Goal: Information Seeking & Learning: Learn about a topic

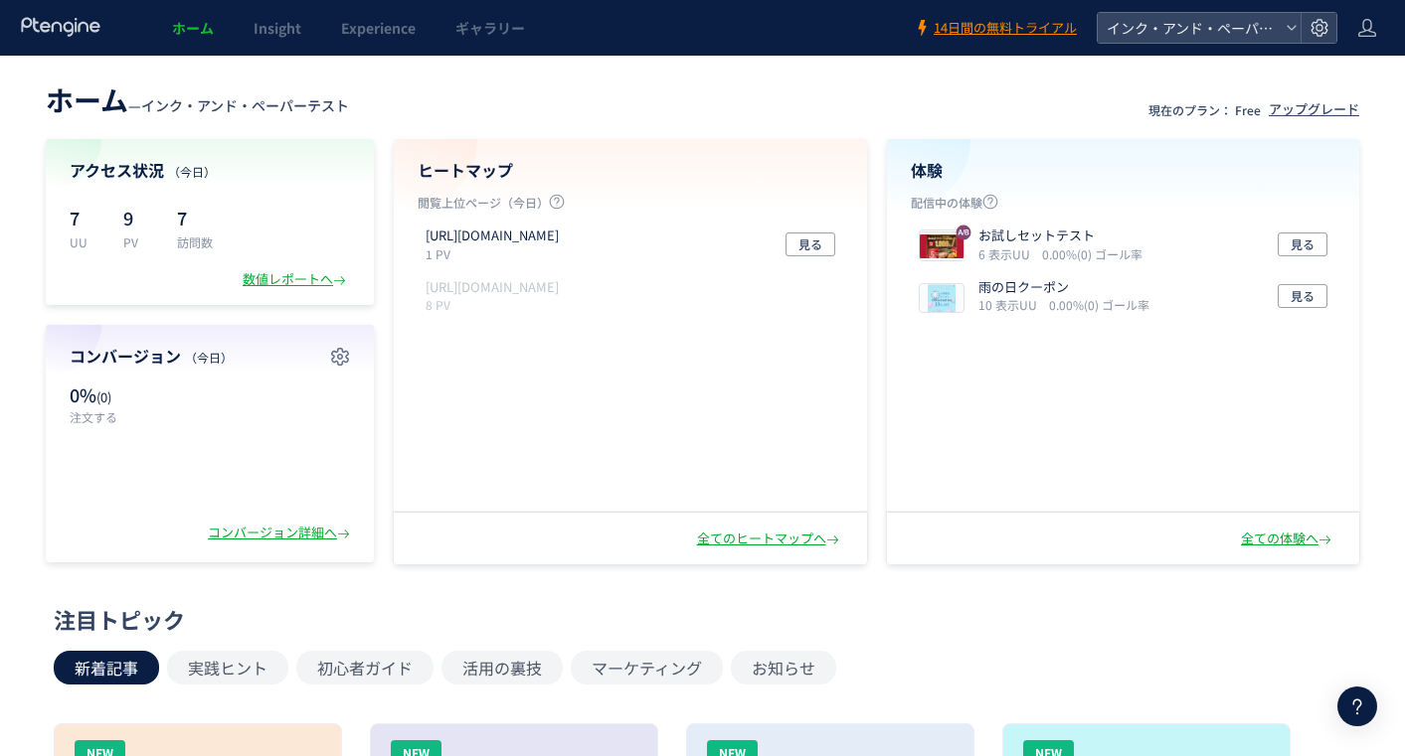
click at [496, 35] on span "ギャラリー" at bounding box center [490, 28] width 70 height 20
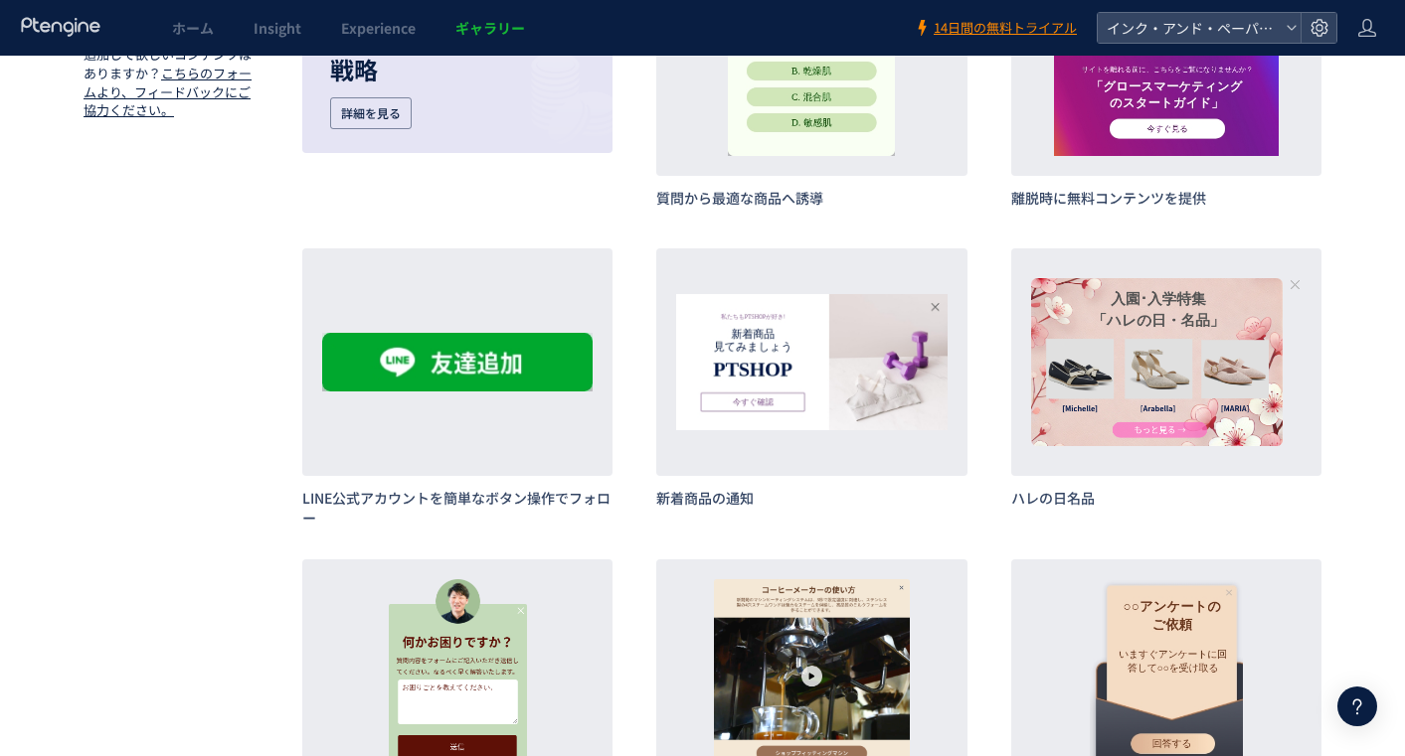
scroll to position [1093, 0]
click at [0, 0] on div "詳細 作成" at bounding box center [0, 0] width 0 height 0
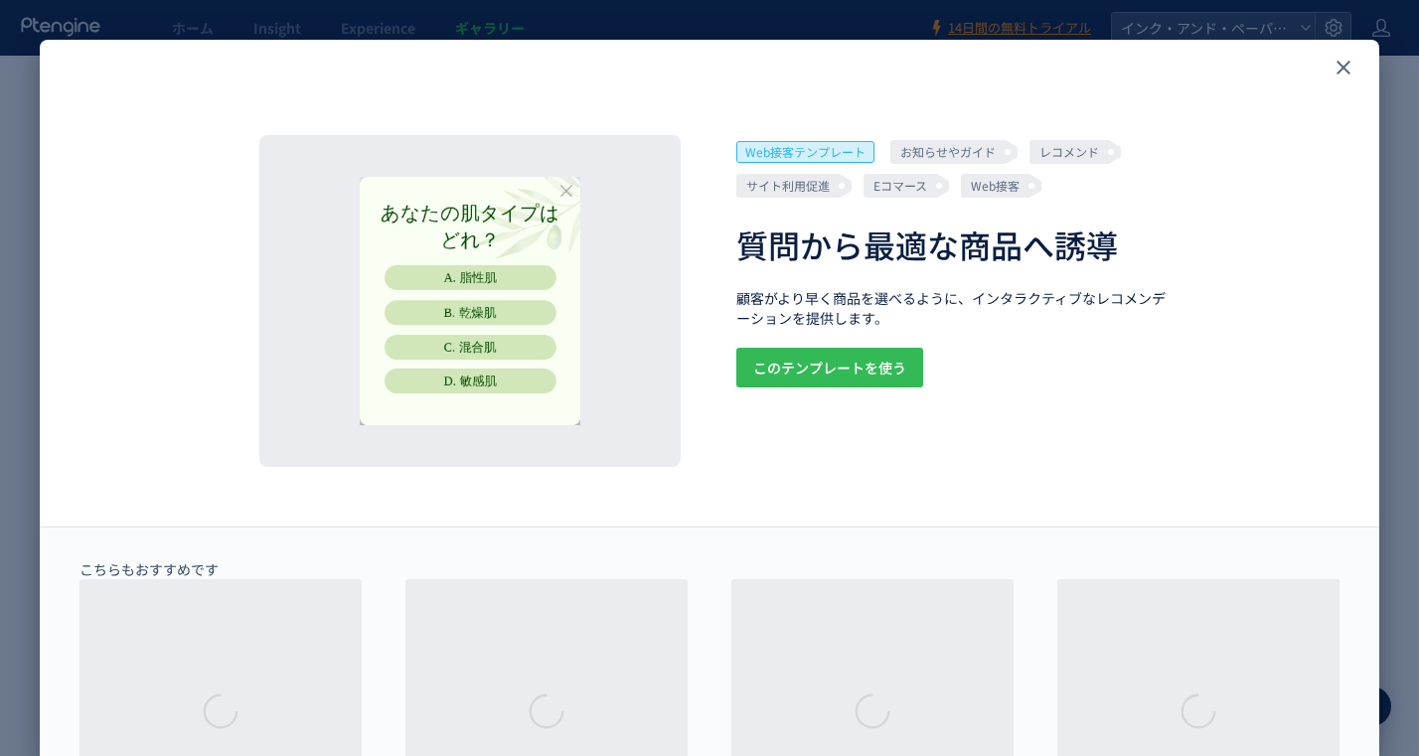
click at [845, 363] on span "このテンプレートを使う" at bounding box center [829, 368] width 153 height 40
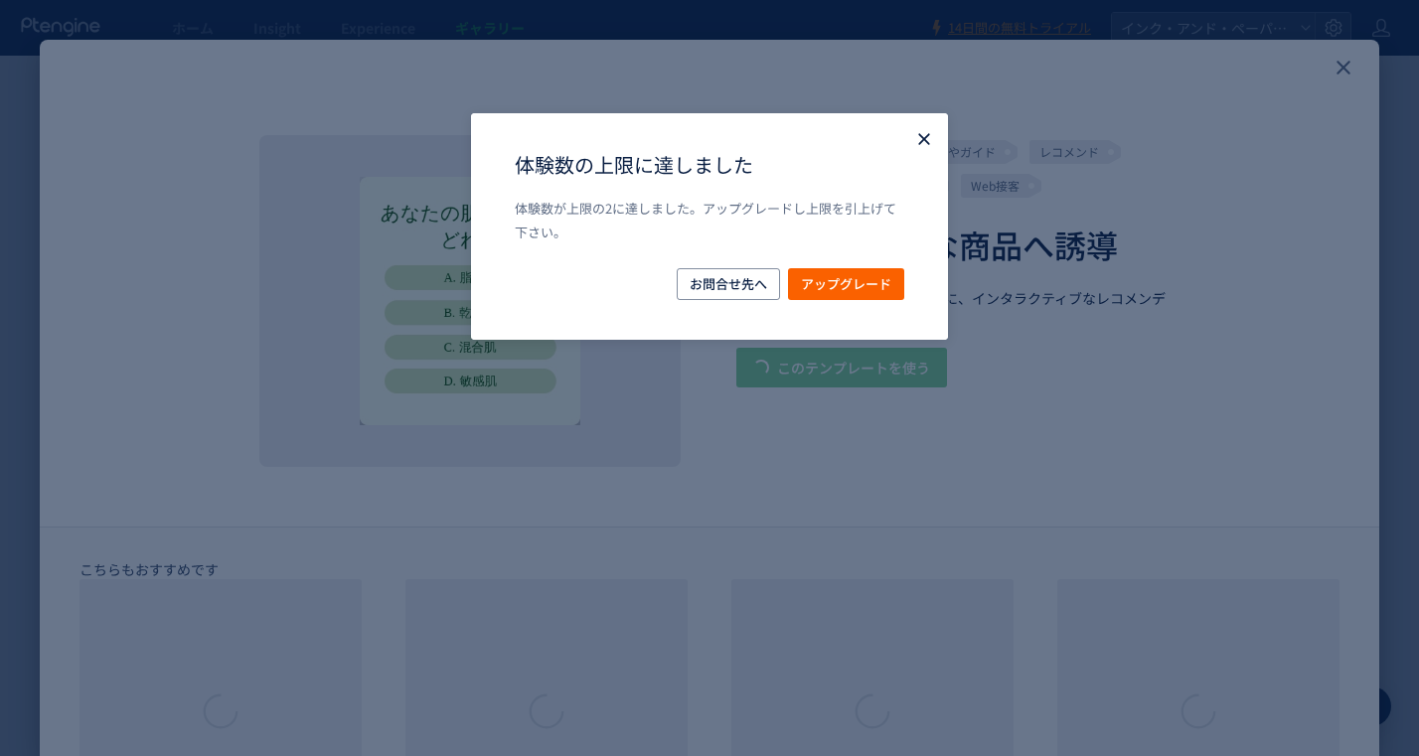
click at [914, 141] on icon "Close" at bounding box center [924, 139] width 20 height 20
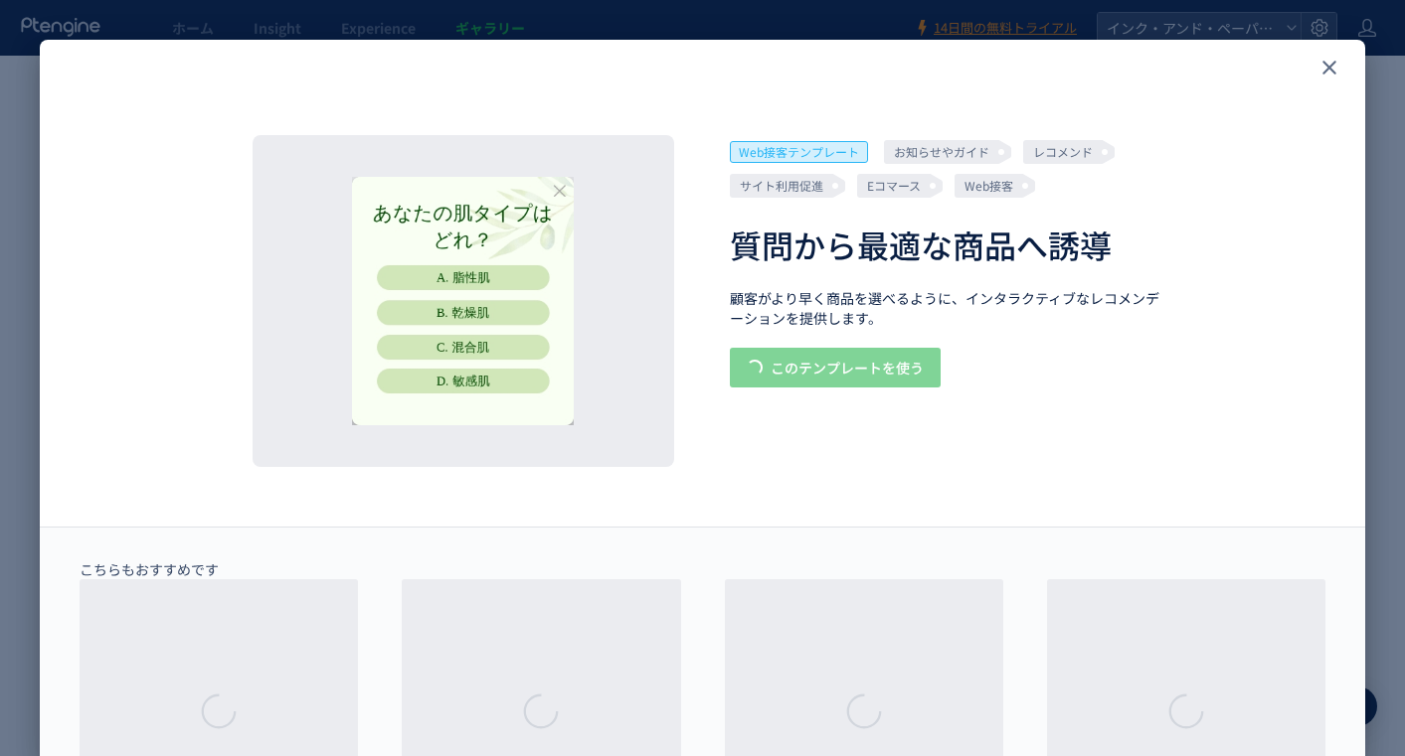
click at [1334, 69] on icon "close" at bounding box center [1329, 68] width 24 height 24
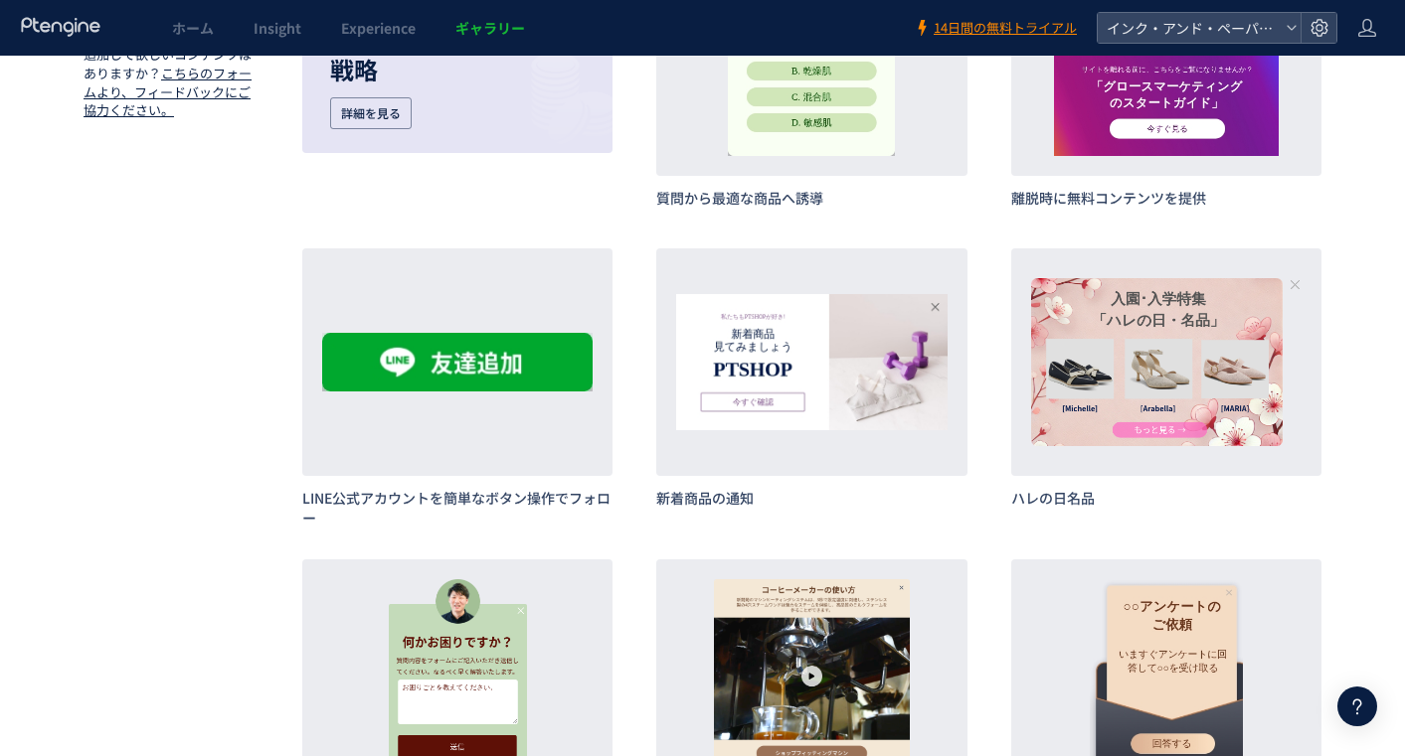
click at [176, 39] on link "ホーム" at bounding box center [193, 28] width 82 height 56
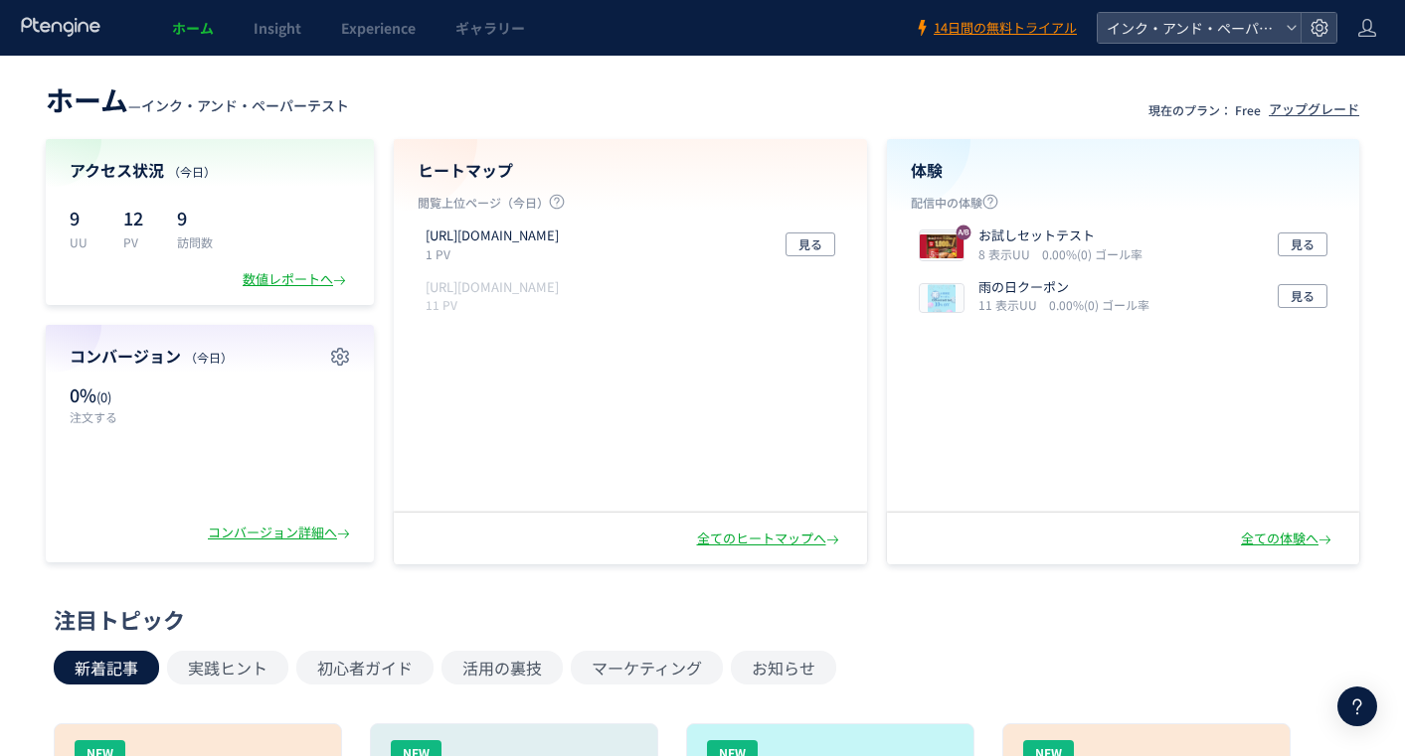
click at [273, 531] on div "コンバージョン詳細へ" at bounding box center [281, 533] width 146 height 19
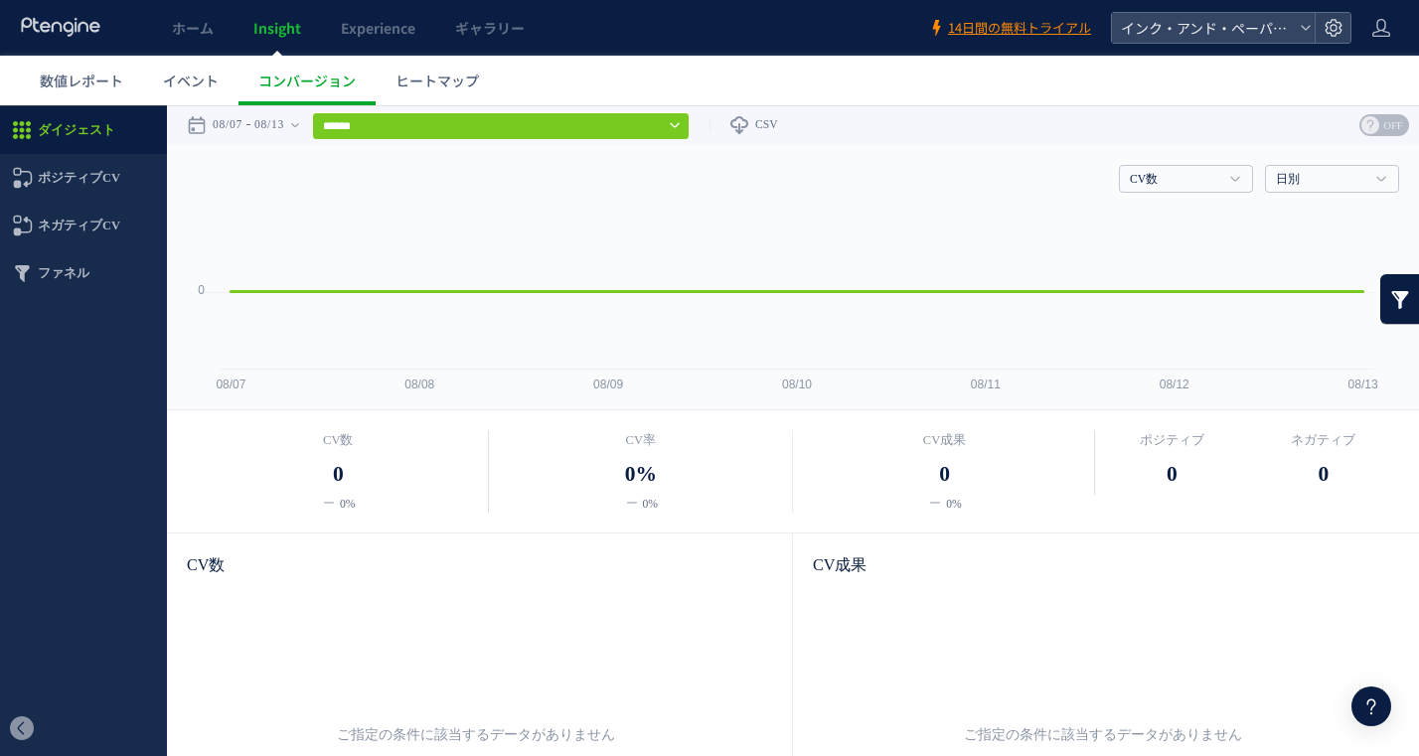
click at [466, 118] on input "******" at bounding box center [501, 126] width 378 height 28
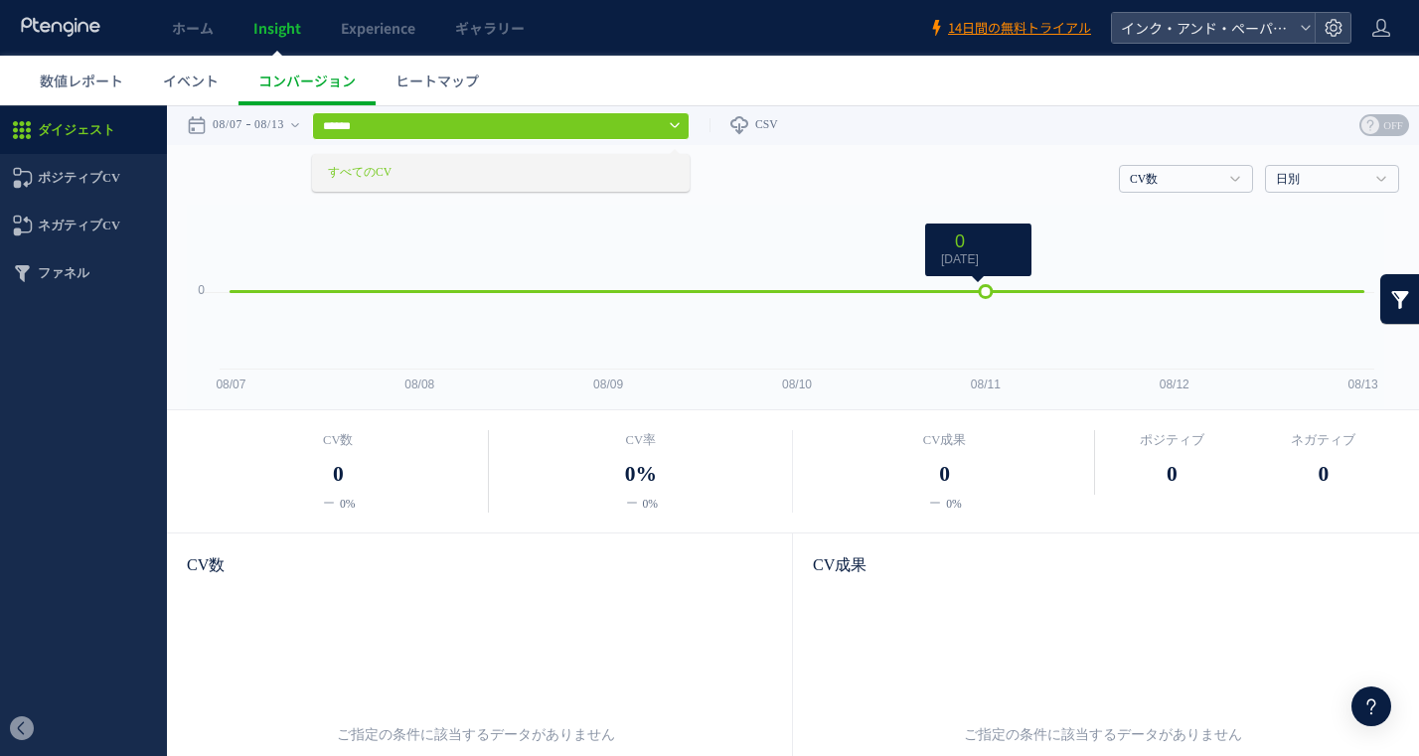
click at [950, 251] on span "0 2025/08/11 月" at bounding box center [960, 249] width 54 height 35
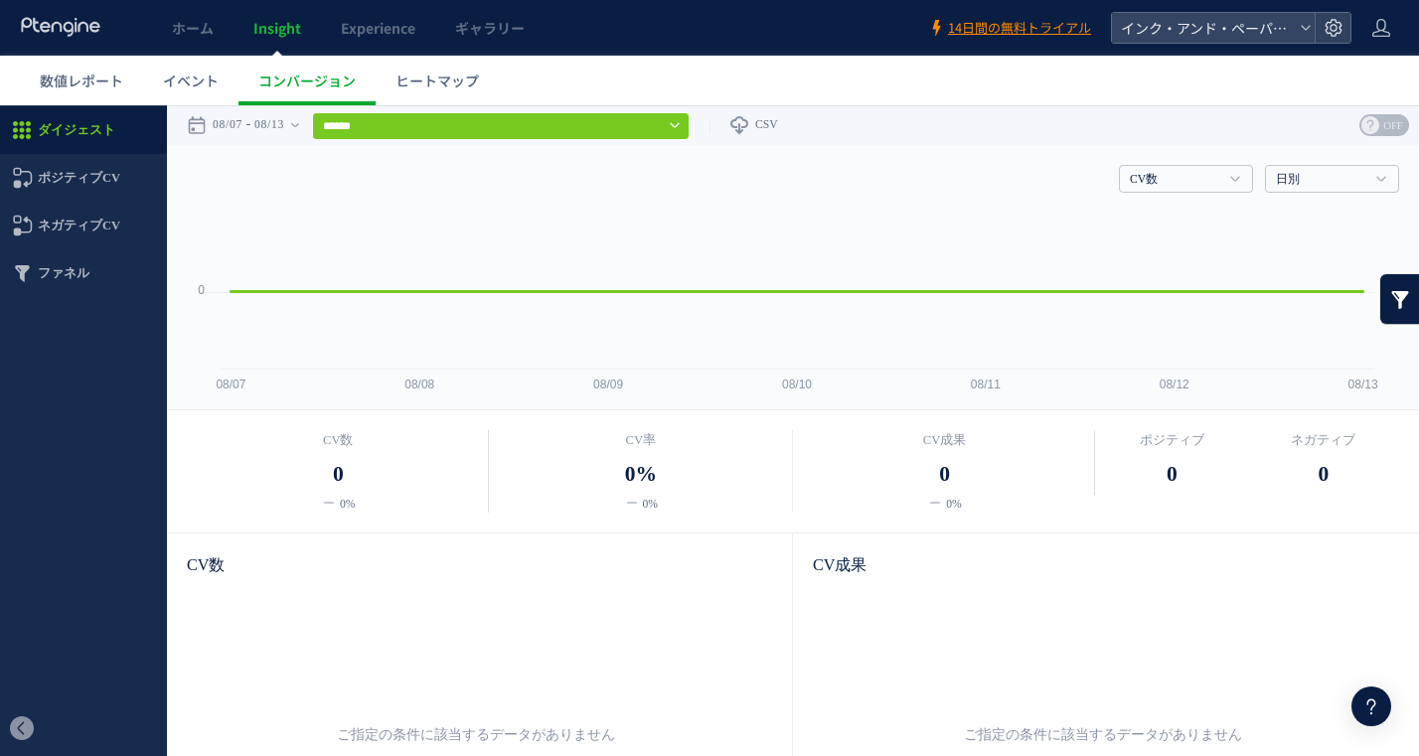
click at [1194, 169] on h4 "CV数" at bounding box center [1186, 179] width 134 height 28
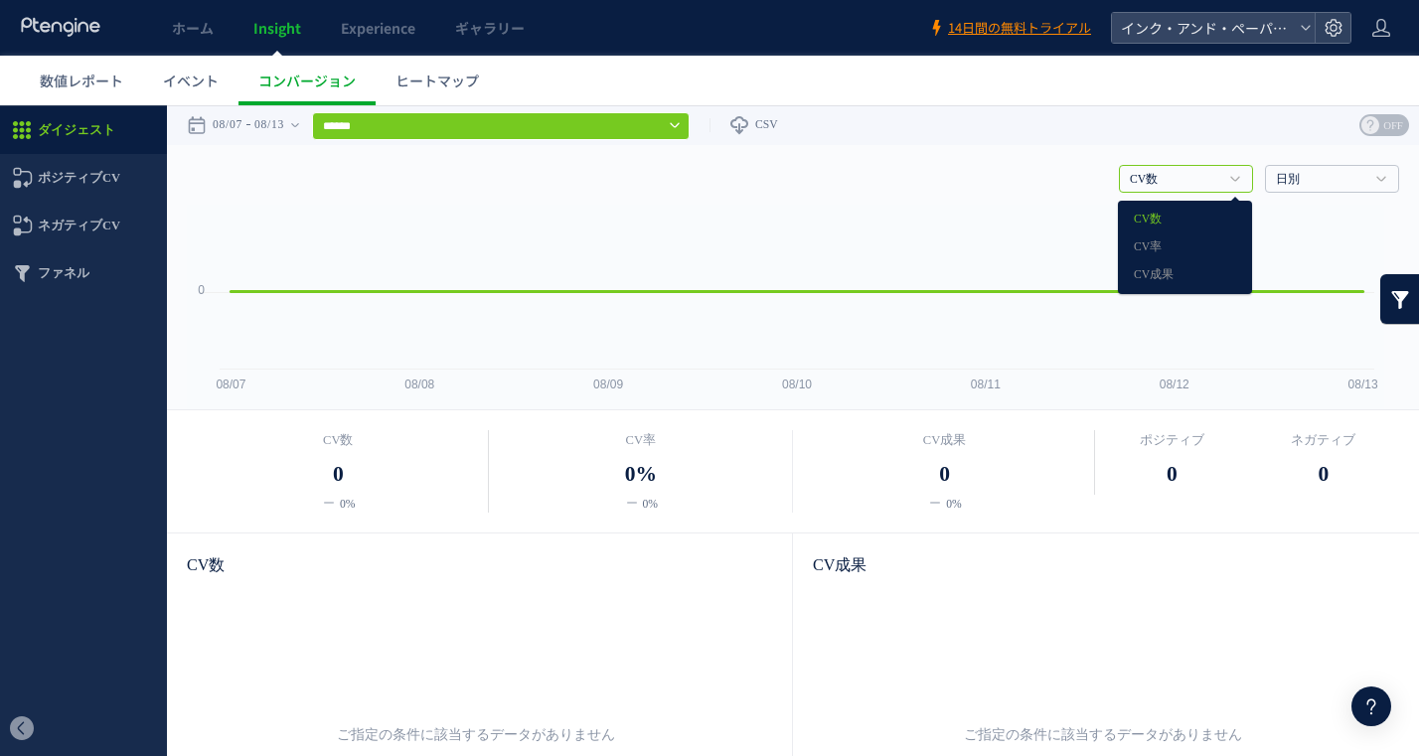
click at [899, 173] on div "CV数 CV数 CV率 CV成果 日別 日別 週別 月別" at bounding box center [793, 175] width 1213 height 60
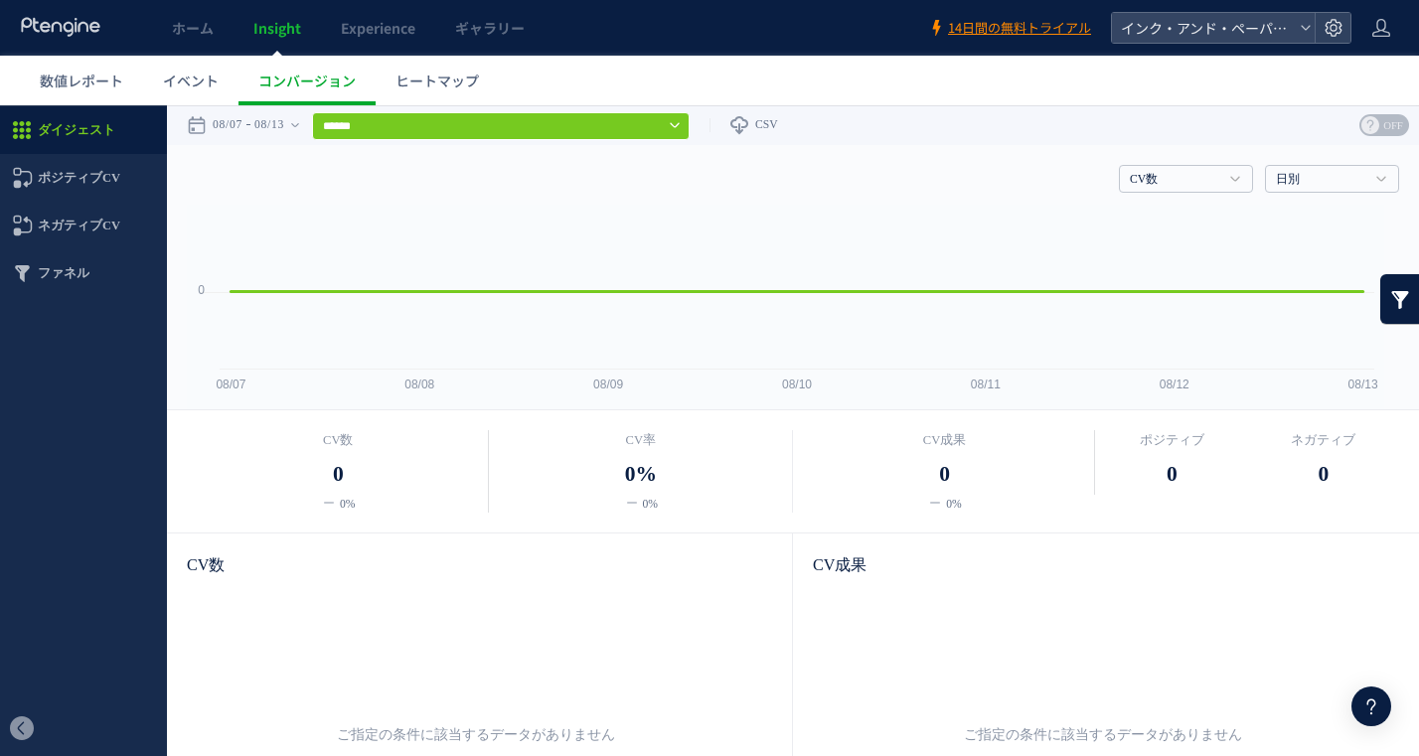
click at [1383, 124] on span "OFF" at bounding box center [1394, 125] width 30 height 22
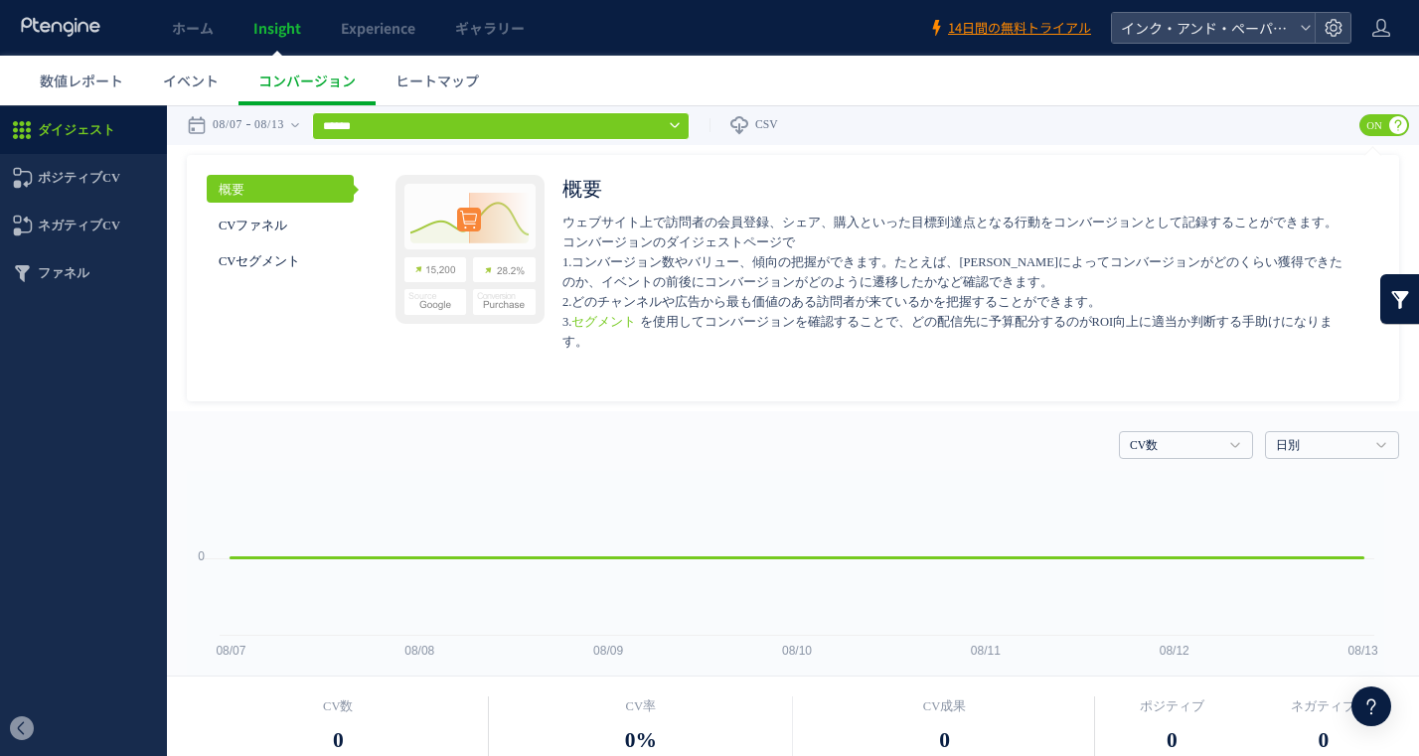
click at [261, 228] on link "CVファネル" at bounding box center [280, 225] width 147 height 28
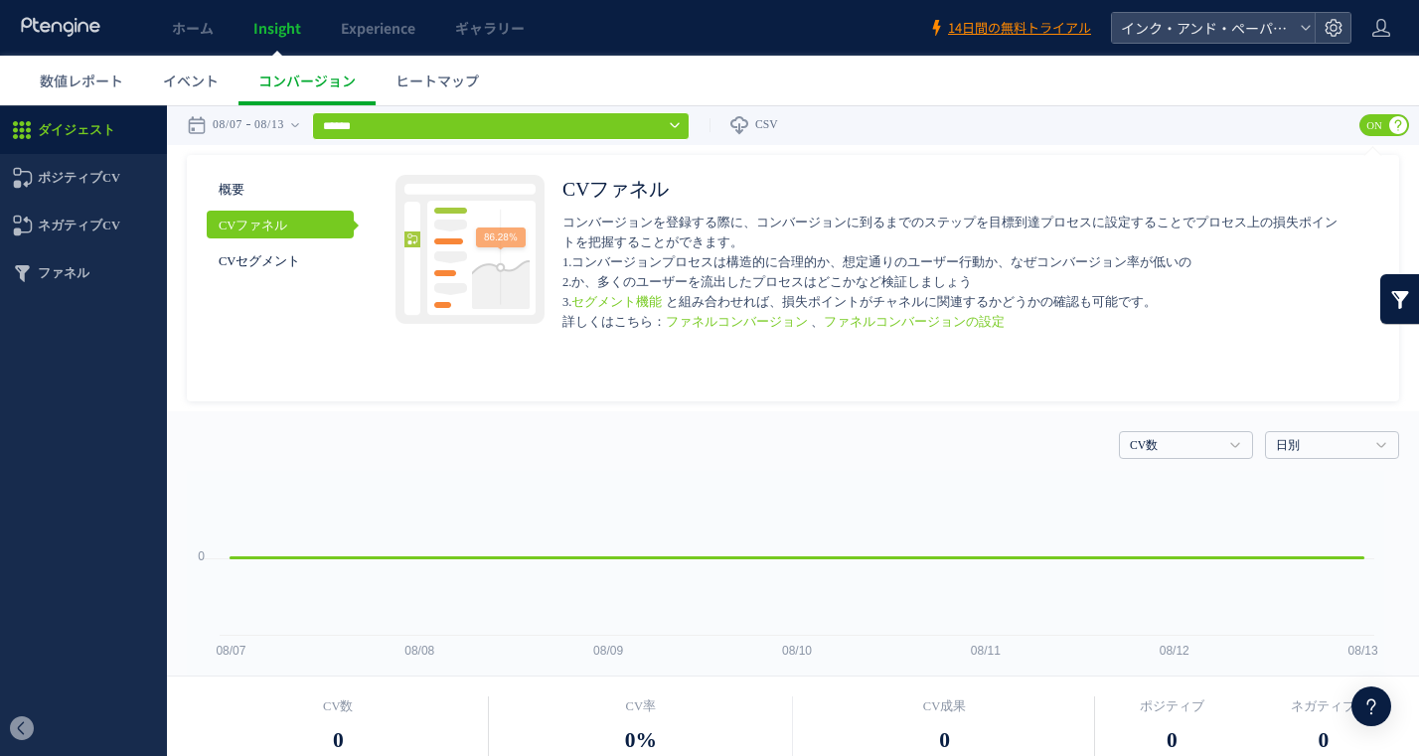
click at [261, 264] on link "CVセグメント" at bounding box center [280, 261] width 147 height 28
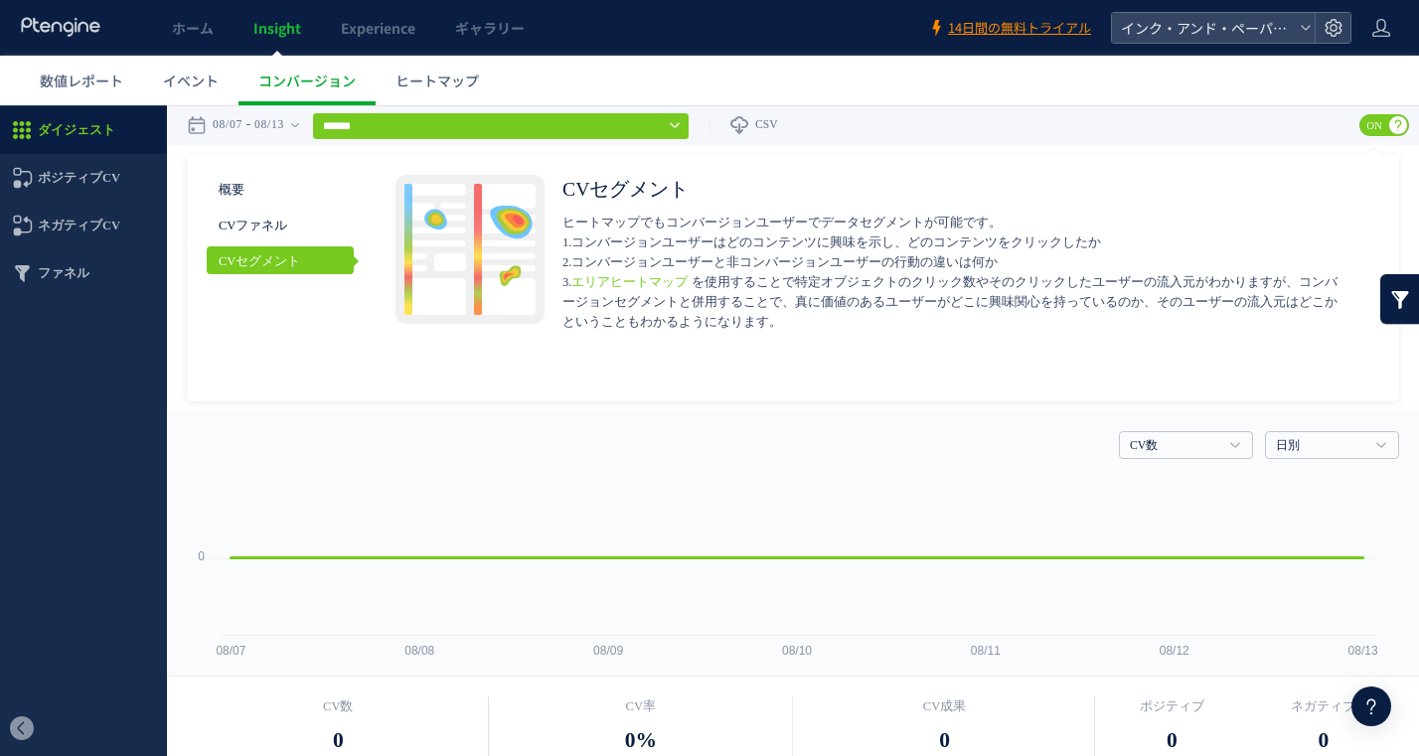
click at [273, 229] on link "CVファネル" at bounding box center [280, 225] width 147 height 28
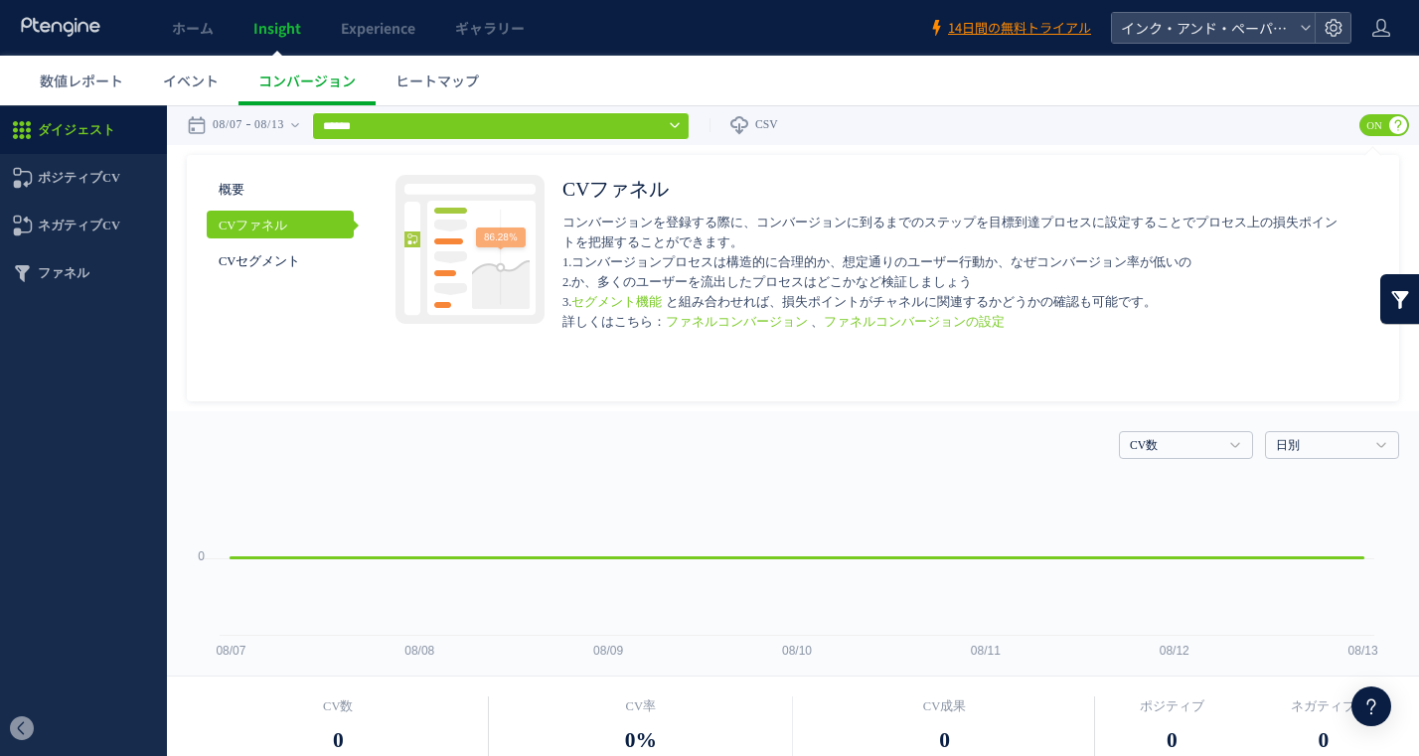
click at [273, 249] on link "CVセグメント" at bounding box center [280, 261] width 147 height 28
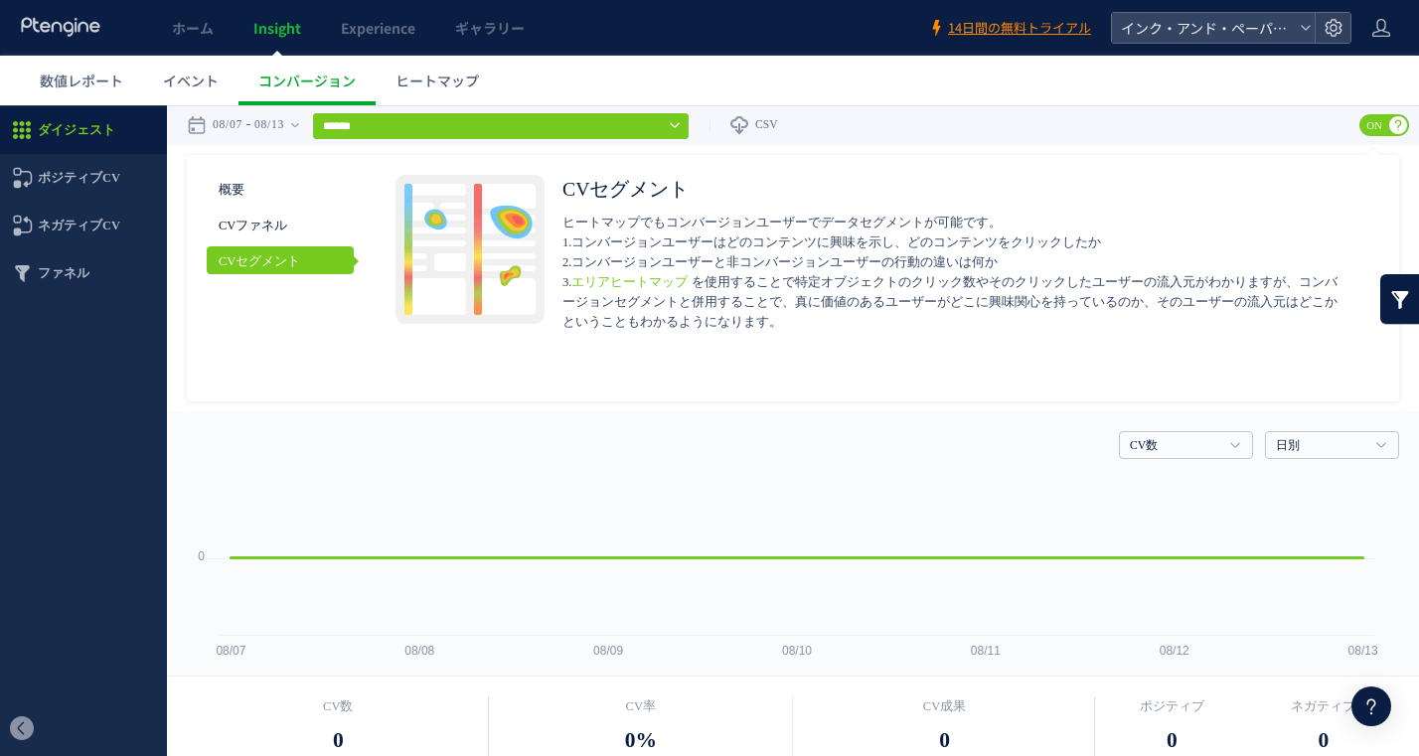
click at [281, 228] on link "CVファネル" at bounding box center [280, 225] width 147 height 28
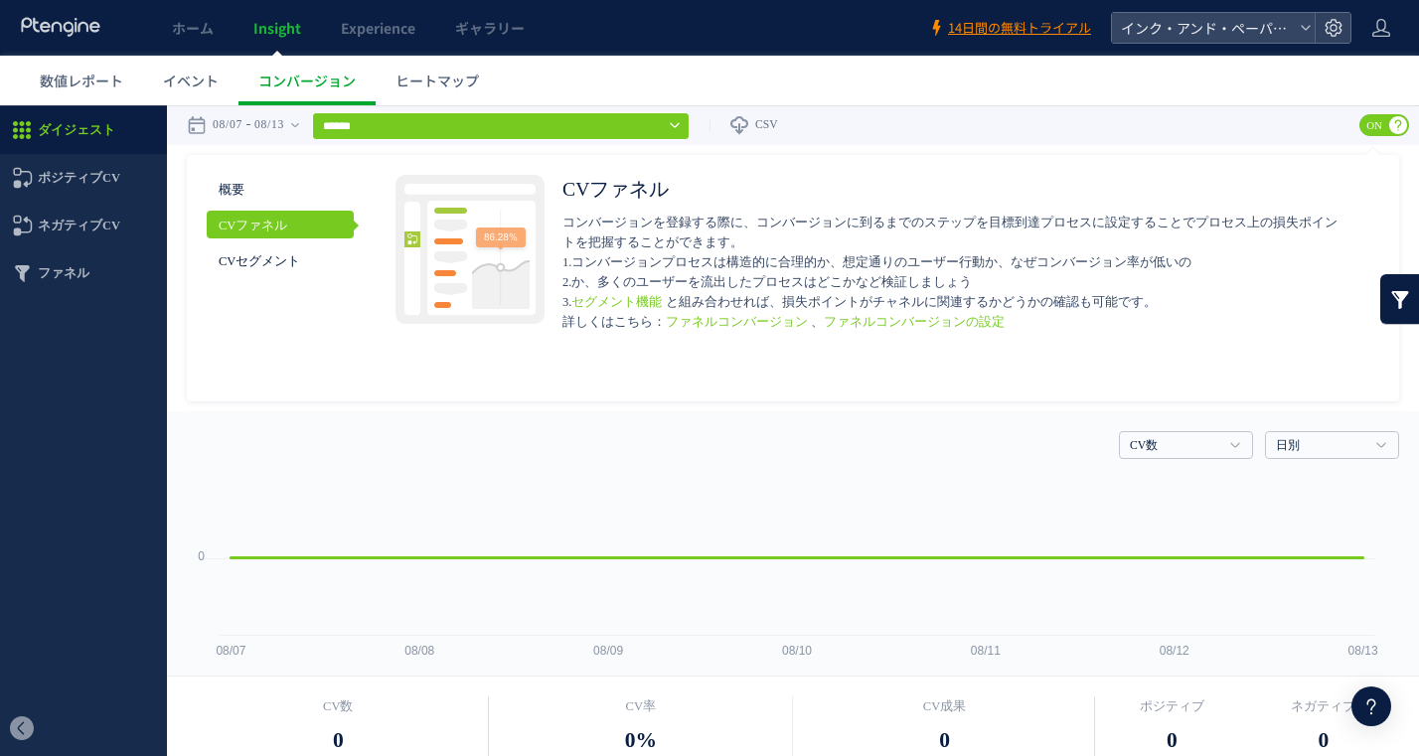
click at [1390, 131] on icon at bounding box center [1399, 125] width 18 height 18
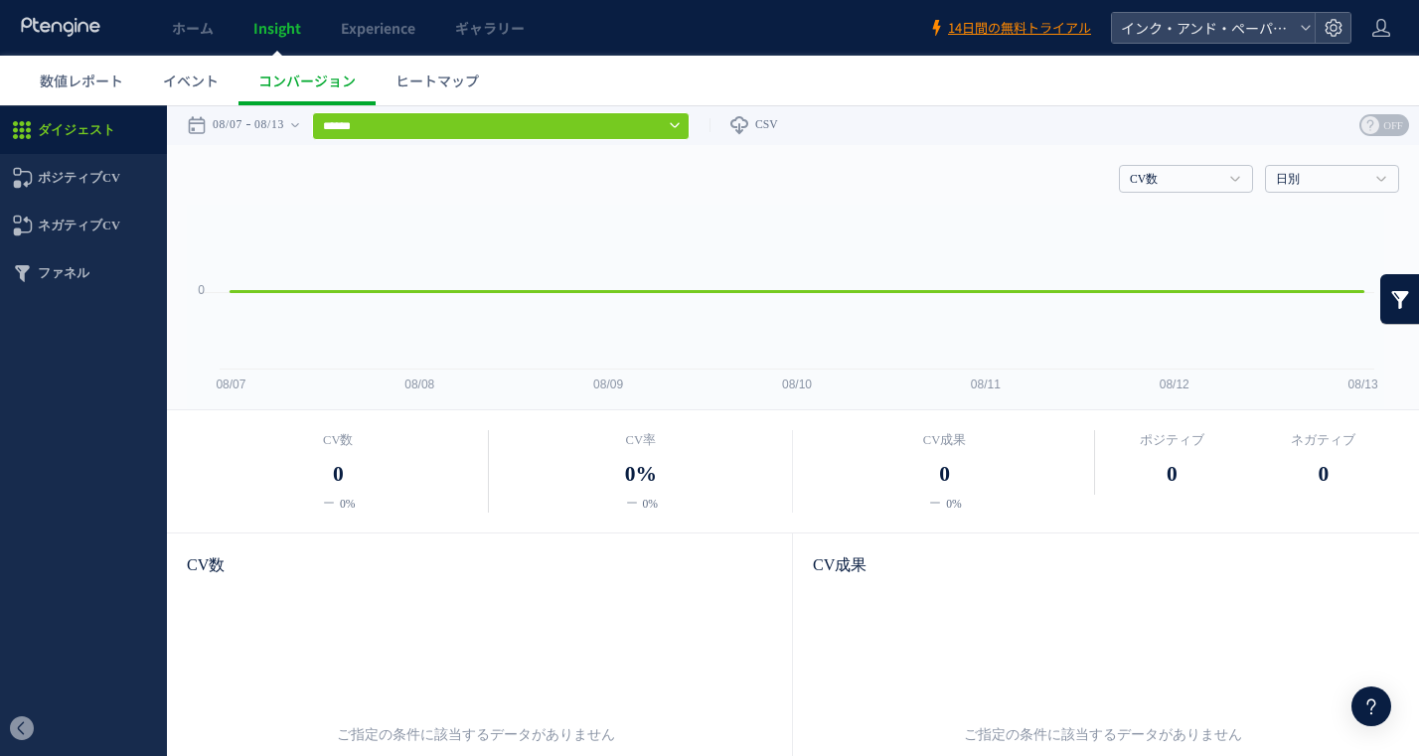
click at [1379, 131] on span "OFF" at bounding box center [1394, 125] width 30 height 22
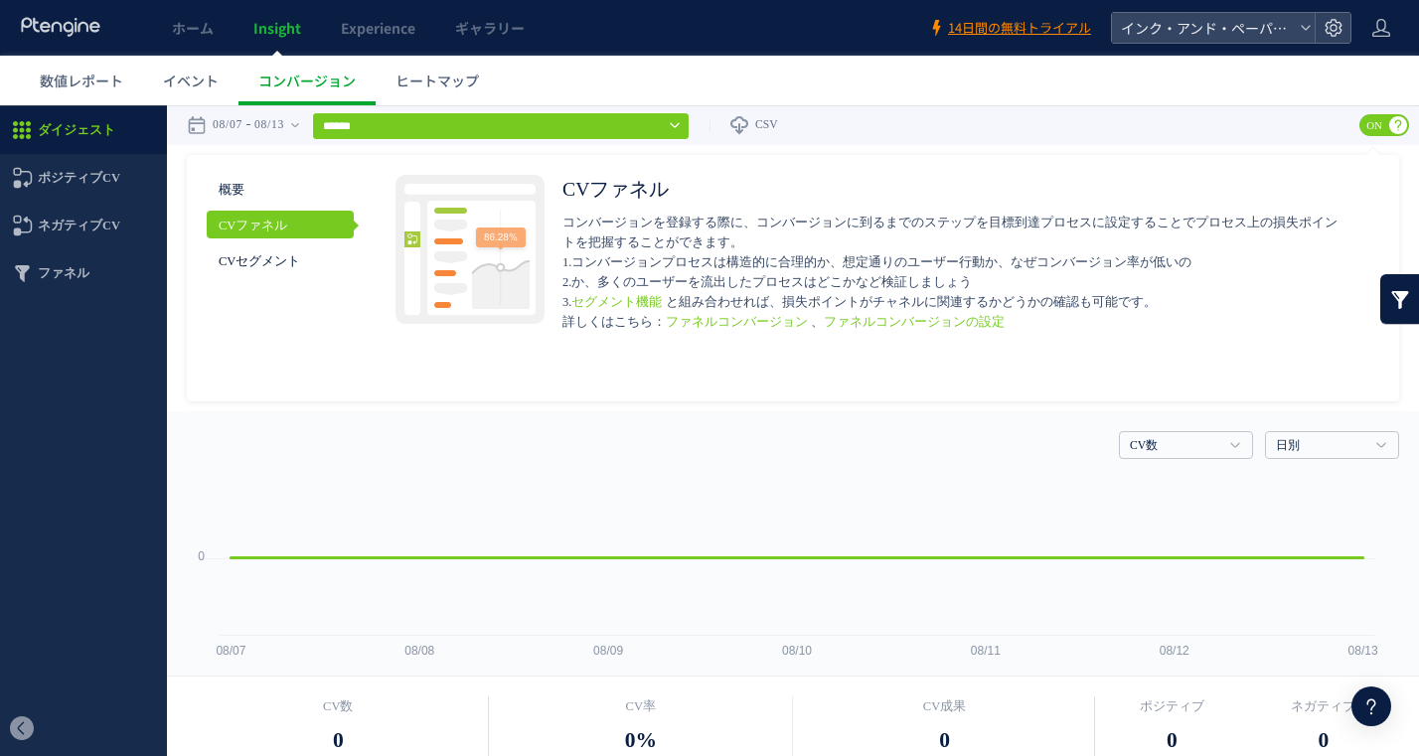
click at [83, 164] on span "ポジティブCV" at bounding box center [79, 178] width 83 height 48
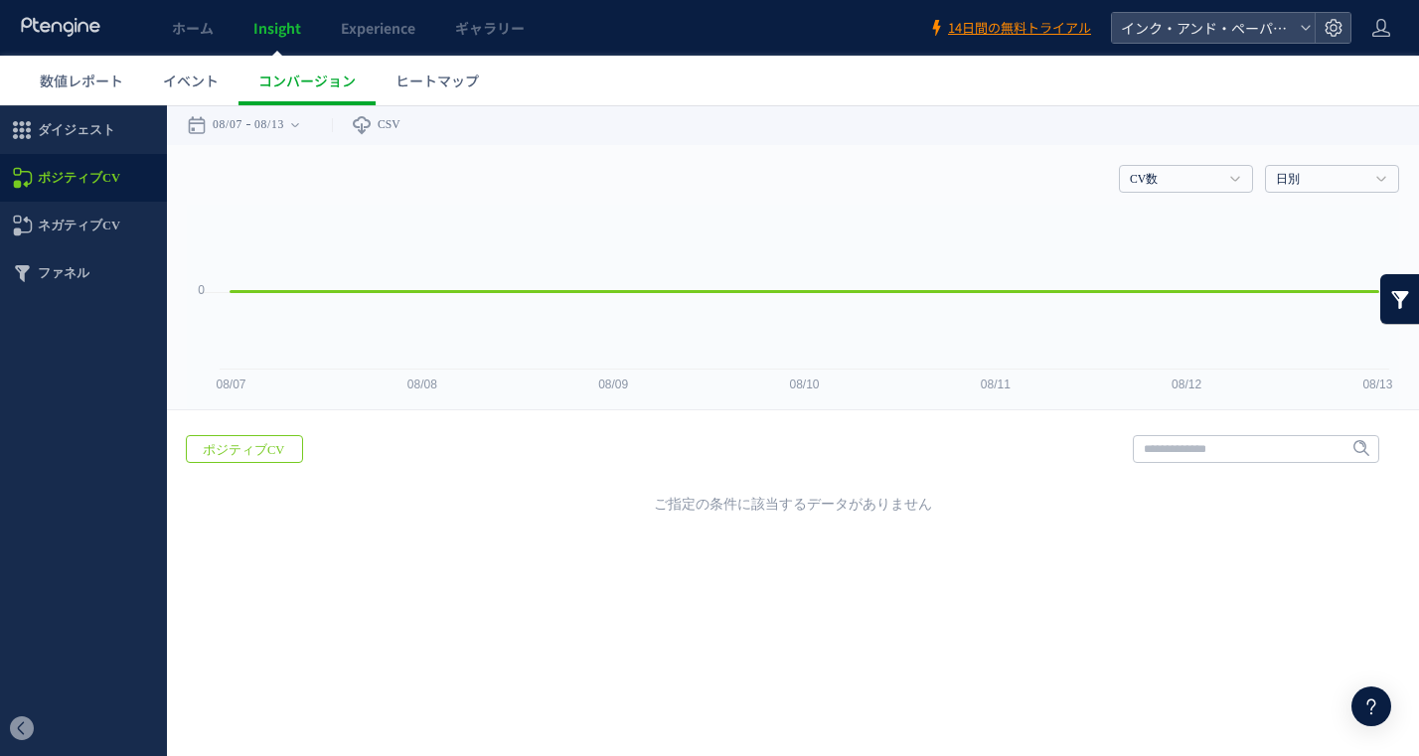
click at [82, 235] on span "ネガティブCV" at bounding box center [79, 226] width 83 height 48
click at [196, 73] on span "イベント" at bounding box center [191, 81] width 56 height 20
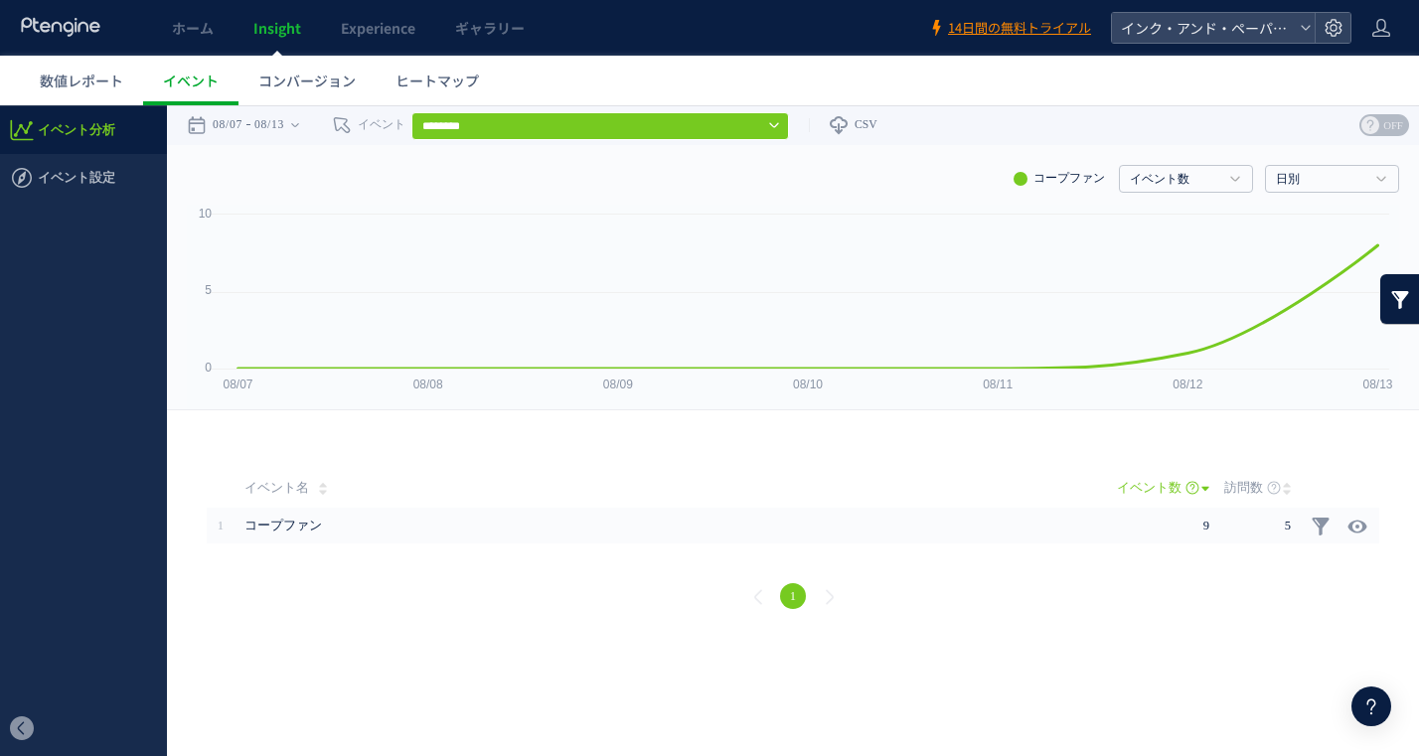
click at [562, 523] on span "コープファン" at bounding box center [632, 526] width 775 height 36
click at [293, 528] on span "コープファン" at bounding box center [632, 526] width 775 height 36
click at [1353, 524] on use at bounding box center [1358, 526] width 19 height 15
type input "******"
click at [83, 73] on span "数値レポート" at bounding box center [81, 81] width 83 height 20
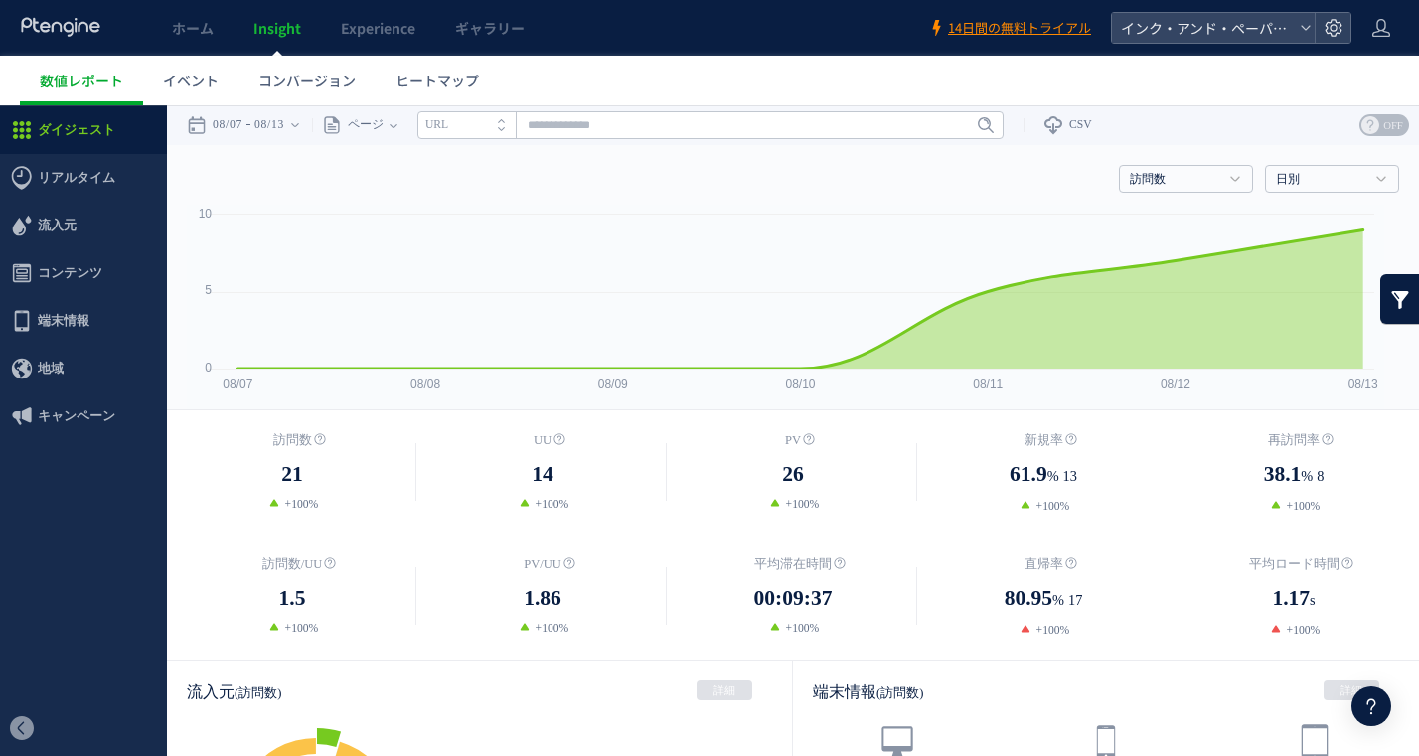
click at [308, 80] on span "コンバージョン" at bounding box center [306, 81] width 97 height 20
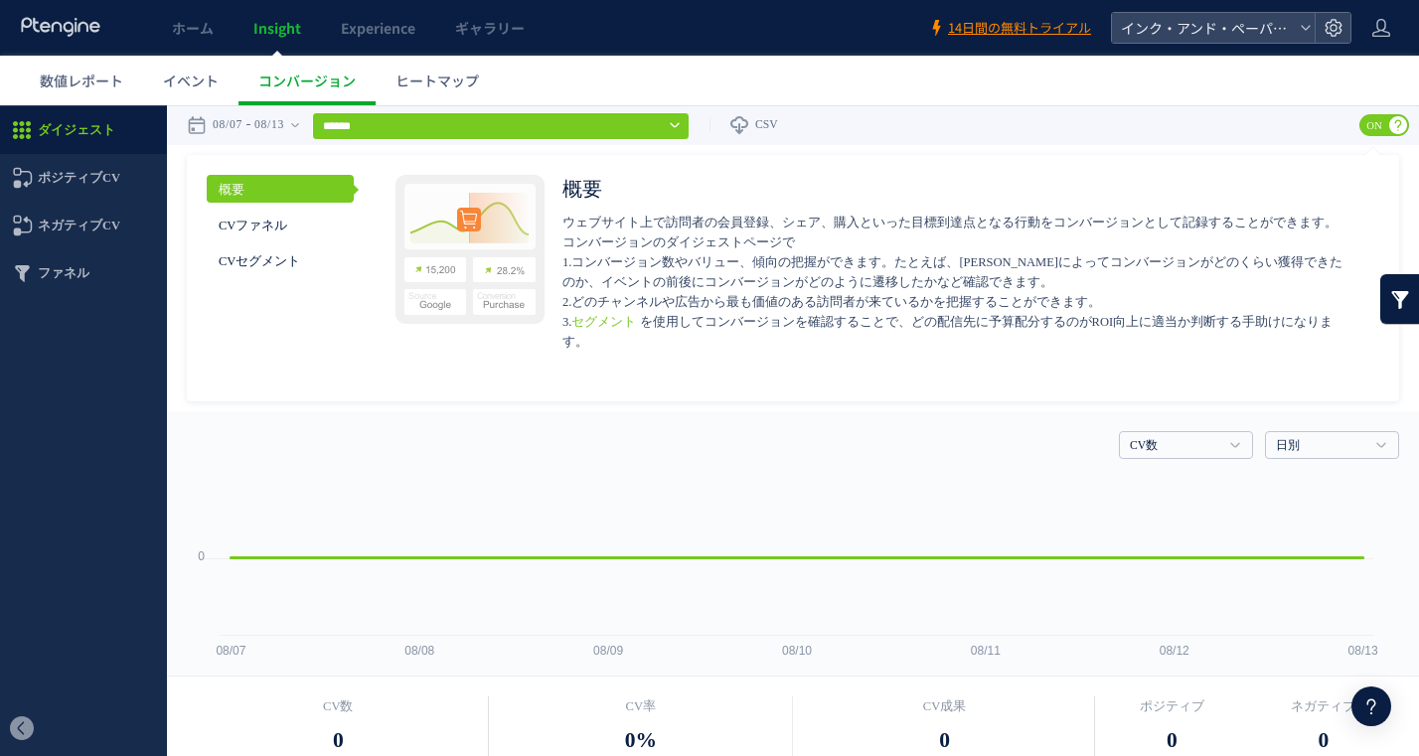
click at [254, 220] on link "CVファネル" at bounding box center [280, 225] width 147 height 28
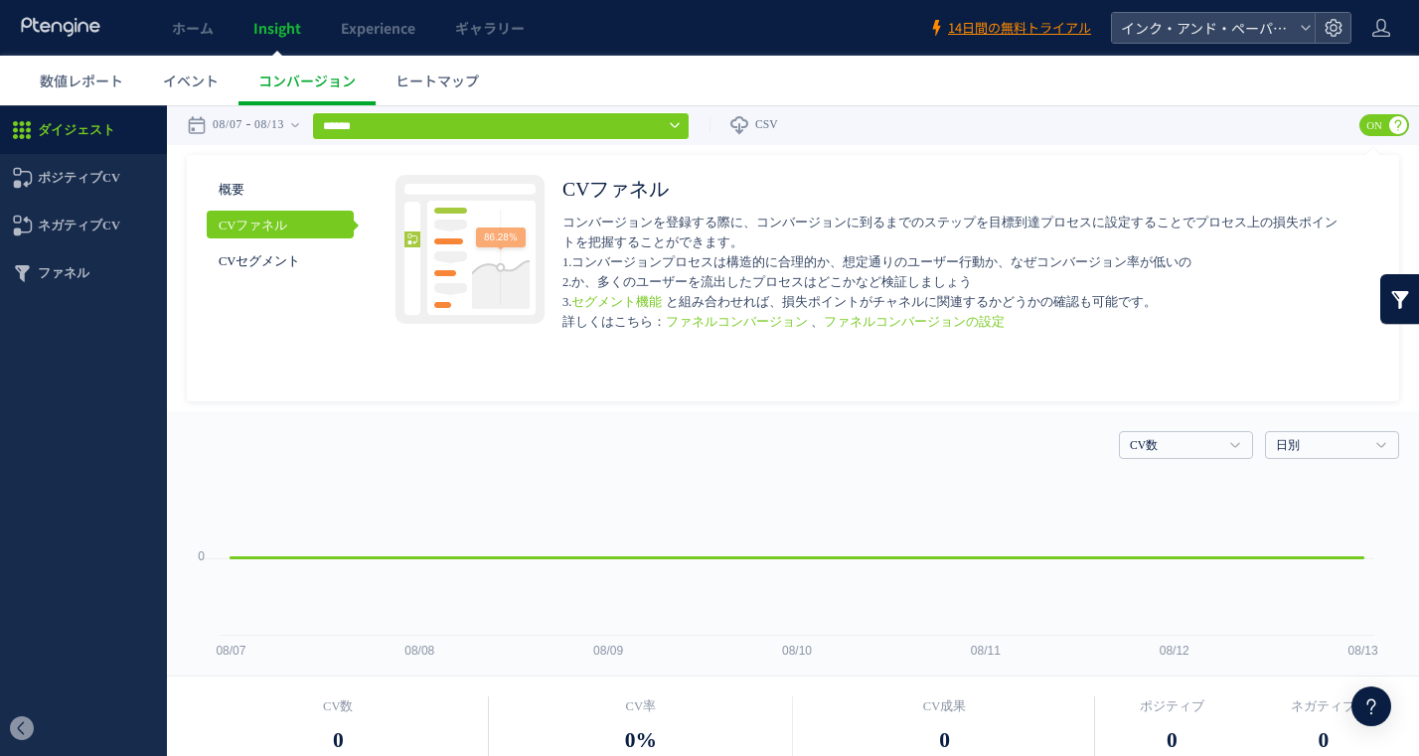
click at [247, 267] on link "CVセグメント" at bounding box center [280, 261] width 147 height 28
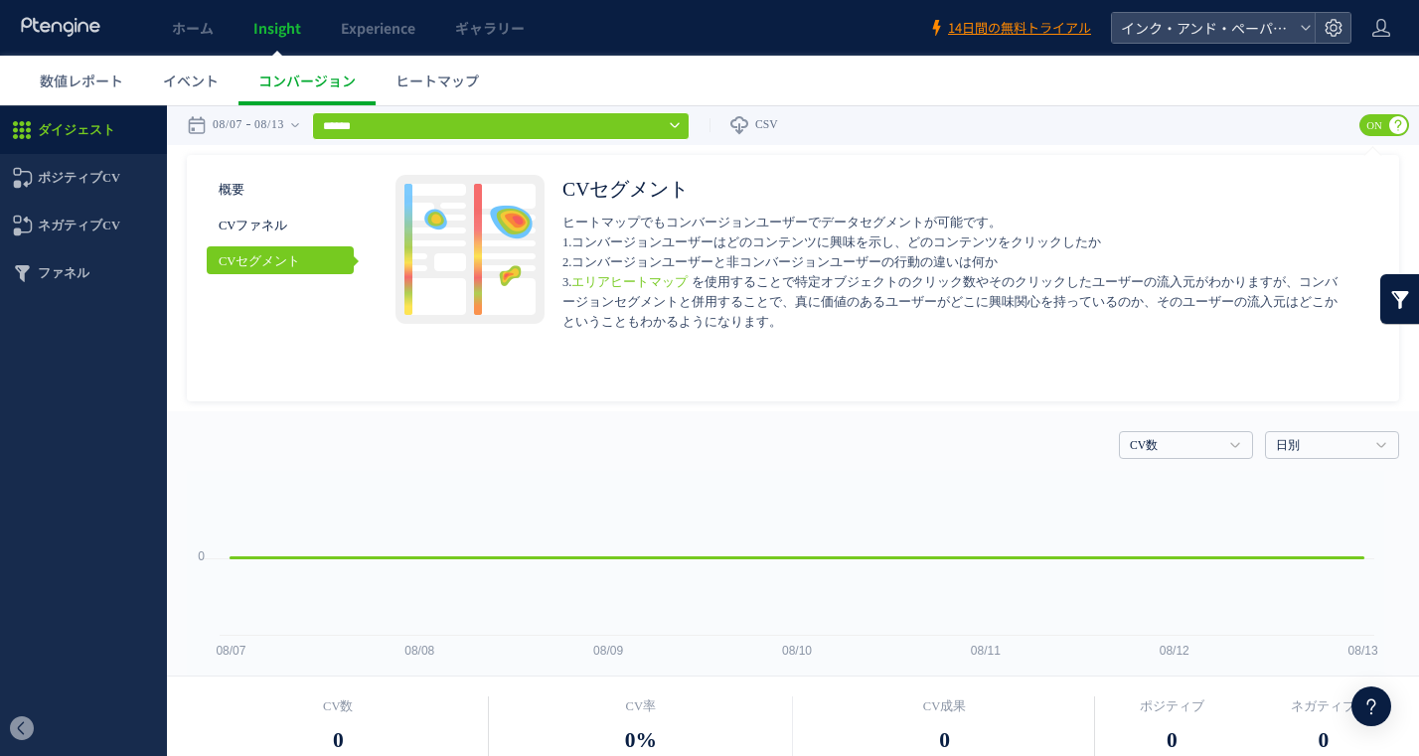
click at [255, 245] on ul "概要 CVファネル CVセグメント" at bounding box center [280, 224] width 147 height 99
click at [273, 249] on link "CVセグメント" at bounding box center [280, 261] width 147 height 28
click at [276, 238] on link "CVファネル" at bounding box center [280, 225] width 147 height 28
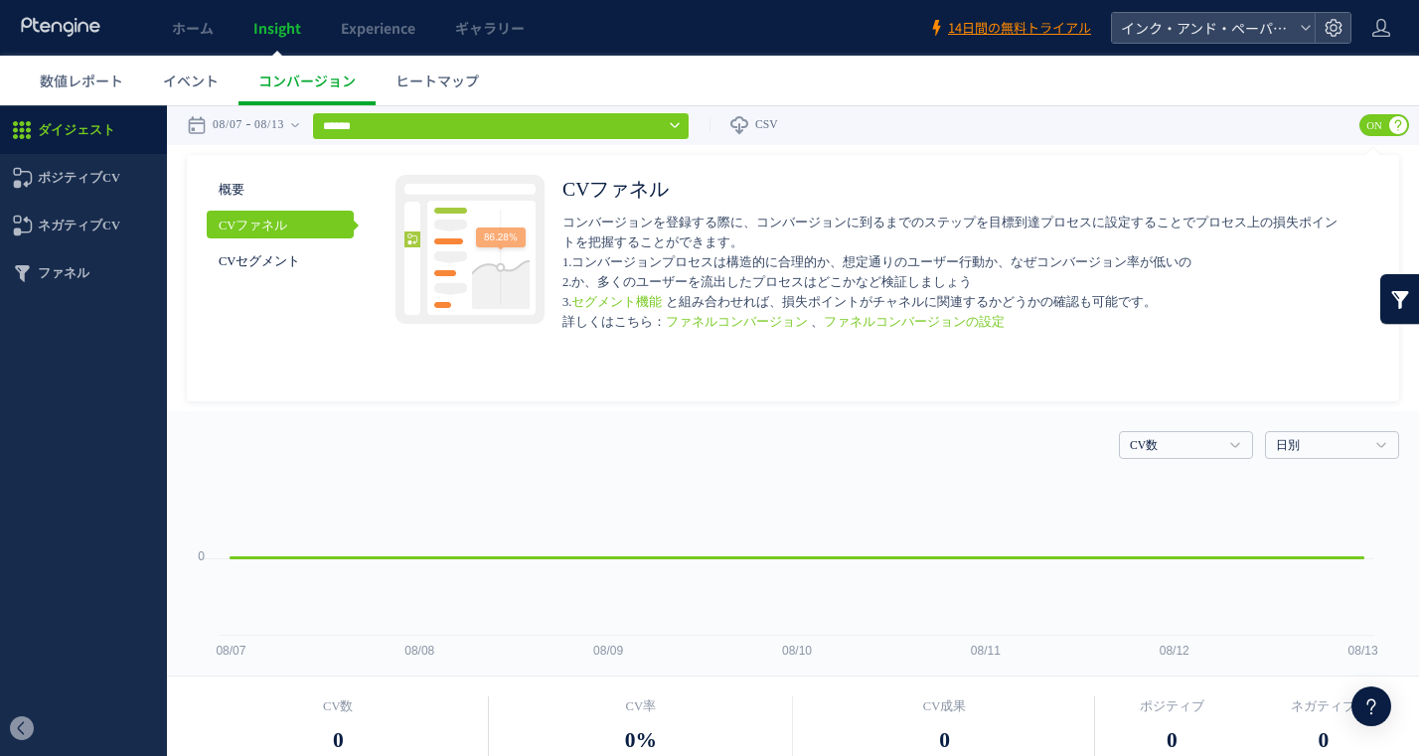
click at [463, 85] on span "ヒートマップ" at bounding box center [437, 81] width 83 height 20
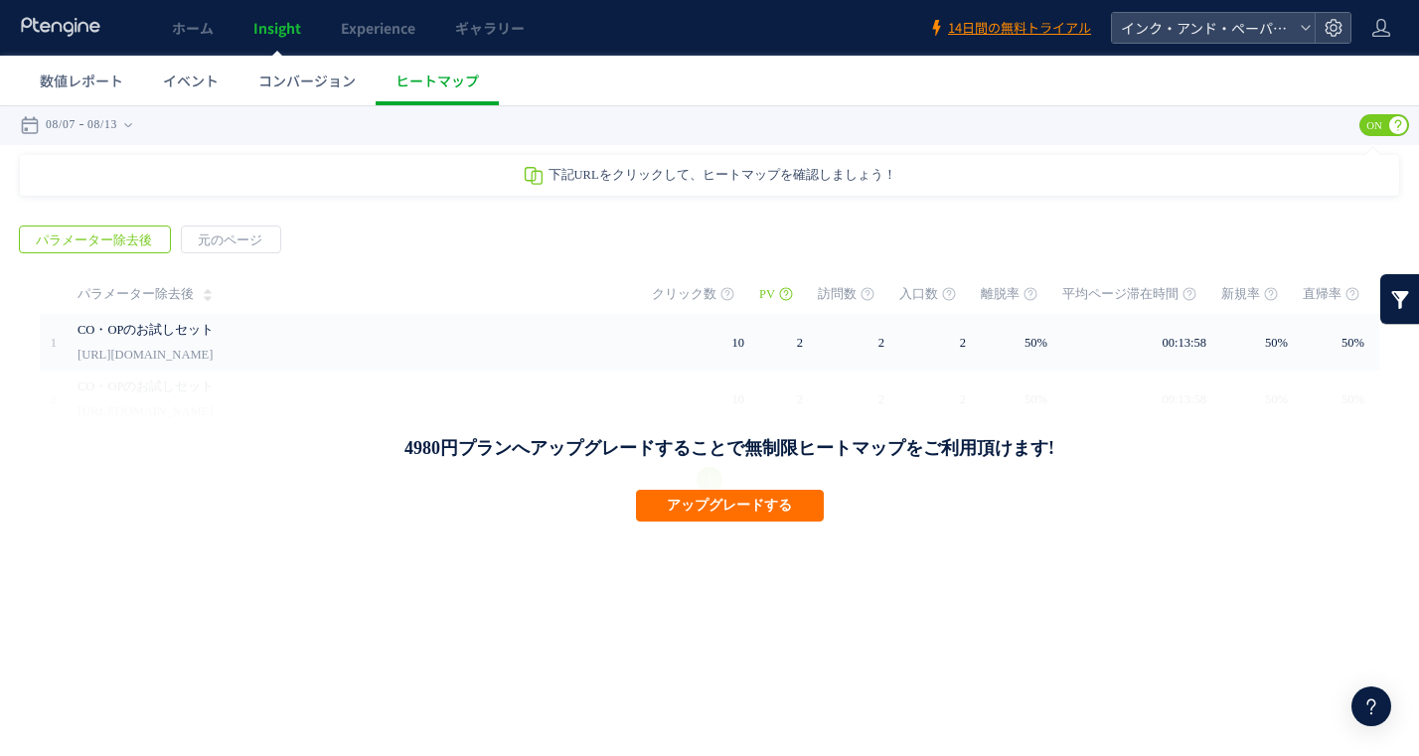
click at [548, 348] on div "CO・OPのお試しセット http://share.fcoop-enjoy.jp/tooltest/b" at bounding box center [351, 342] width 547 height 57
click at [938, 519] on html ".cls-1 { fill-rule: evenodd; } .cls-1 { fill: #ececec; } .cls-2 { fill: #929292…" at bounding box center [709, 312] width 1419 height 414
click at [194, 27] on span "ホーム" at bounding box center [193, 28] width 42 height 20
